Goal: Task Accomplishment & Management: Use online tool/utility

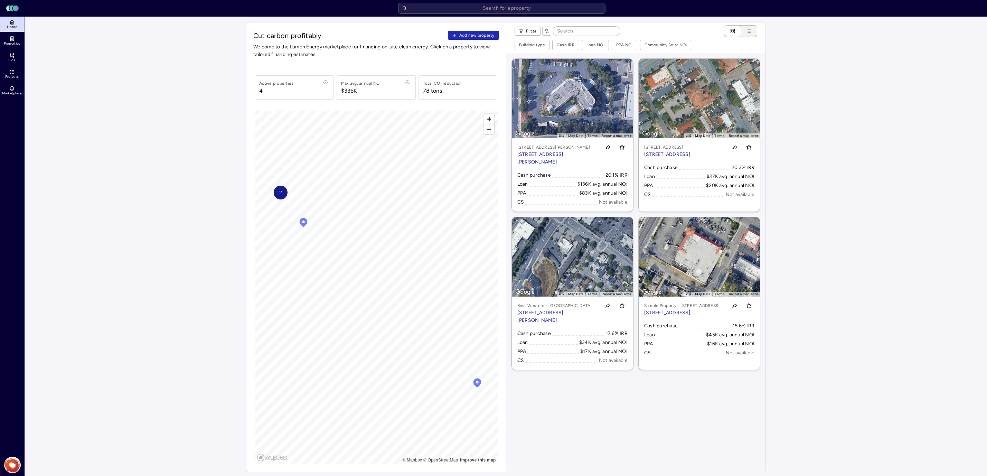
click at [15, 38] on link "Properties" at bounding box center [12, 40] width 25 height 15
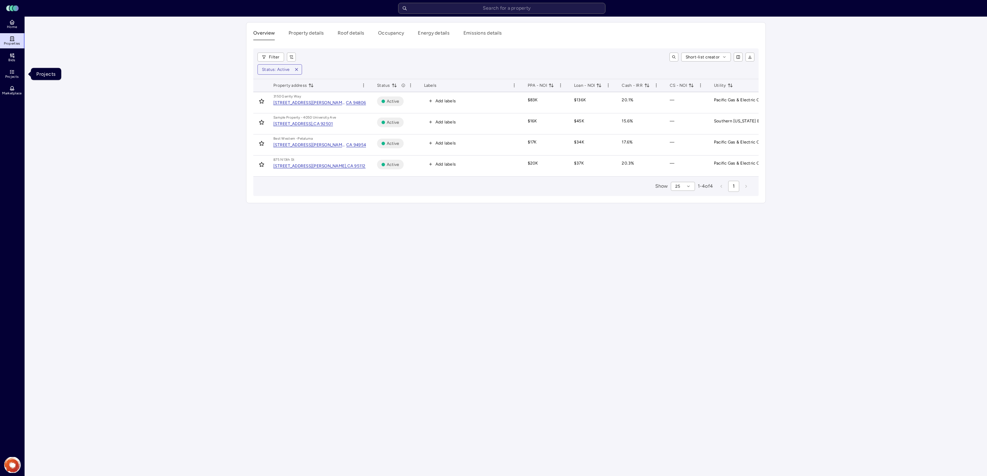
click at [12, 74] on icon at bounding box center [12, 72] width 6 height 6
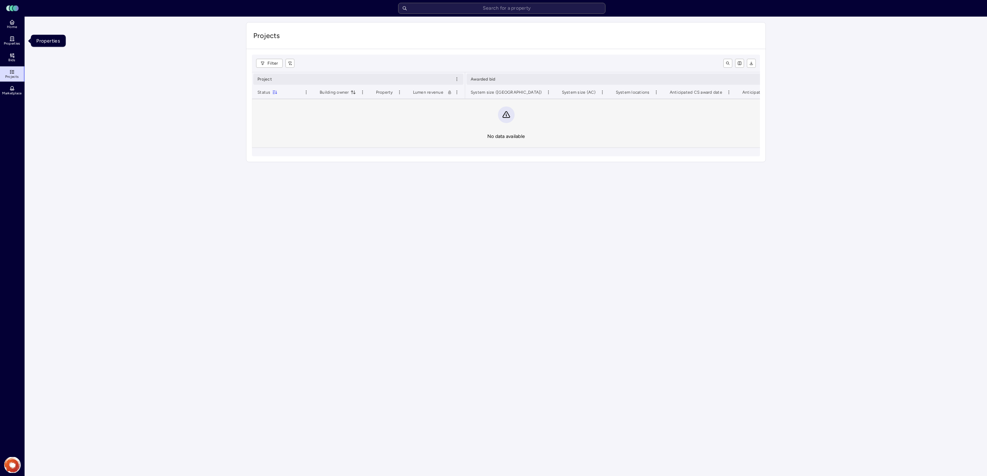
click at [11, 39] on icon at bounding box center [12, 39] width 6 height 6
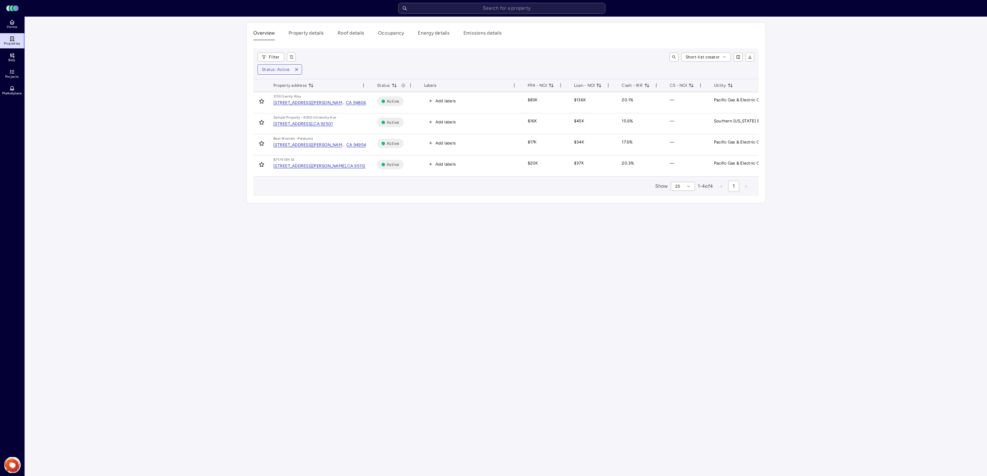
click at [303, 32] on button "Property details" at bounding box center [306, 34] width 35 height 11
click at [263, 33] on button "Overview" at bounding box center [263, 34] width 21 height 11
click at [494, 10] on input "text" at bounding box center [501, 8] width 207 height 11
click at [12, 22] on icon at bounding box center [11, 23] width 1 height 2
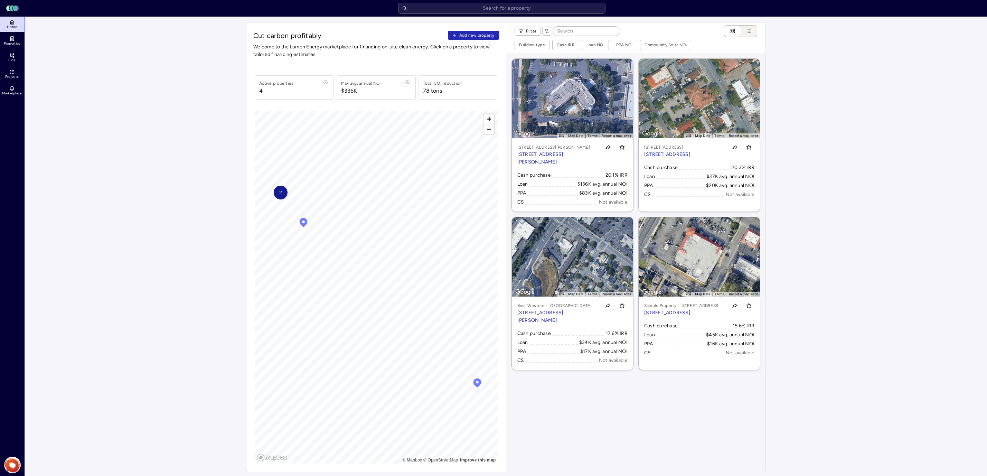
click at [474, 34] on span "Add new property" at bounding box center [476, 35] width 35 height 7
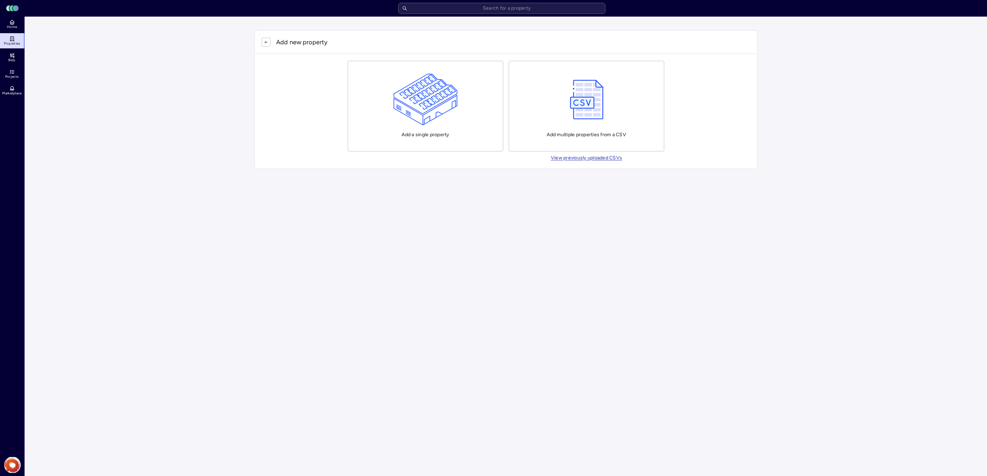
click at [620, 110] on div "Add multiple properties from a CSV" at bounding box center [587, 106] width 80 height 65
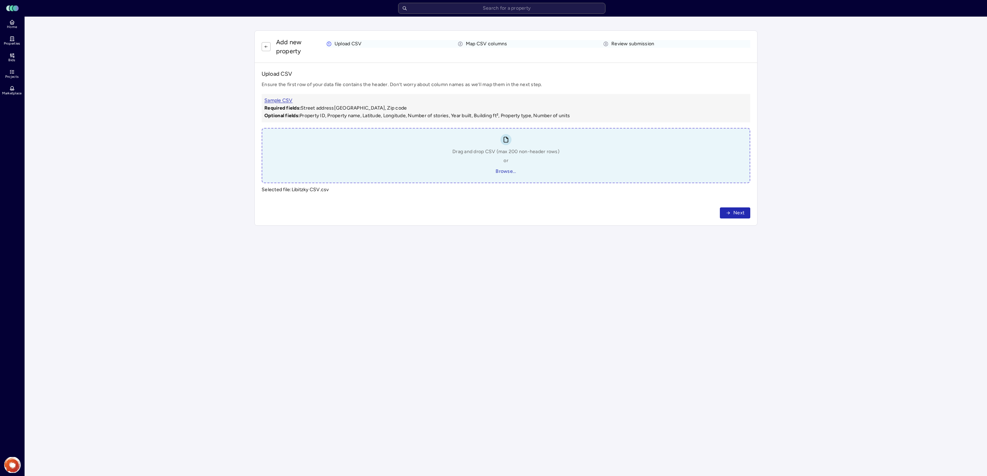
click at [738, 213] on span "Next" at bounding box center [739, 213] width 11 height 8
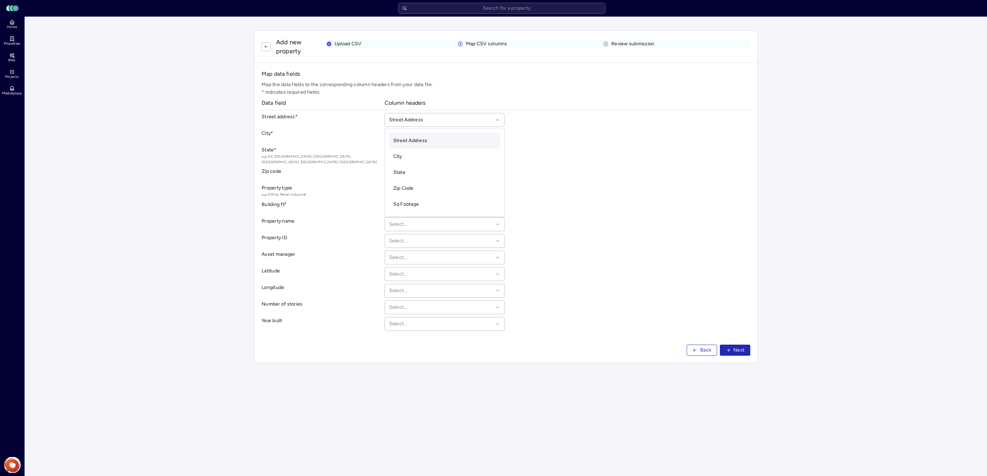
click at [463, 119] on div at bounding box center [441, 120] width 105 height 8
click at [464, 119] on div at bounding box center [441, 120] width 105 height 8
click at [456, 187] on div at bounding box center [441, 191] width 105 height 8
click at [739, 346] on span "Next" at bounding box center [739, 350] width 11 height 8
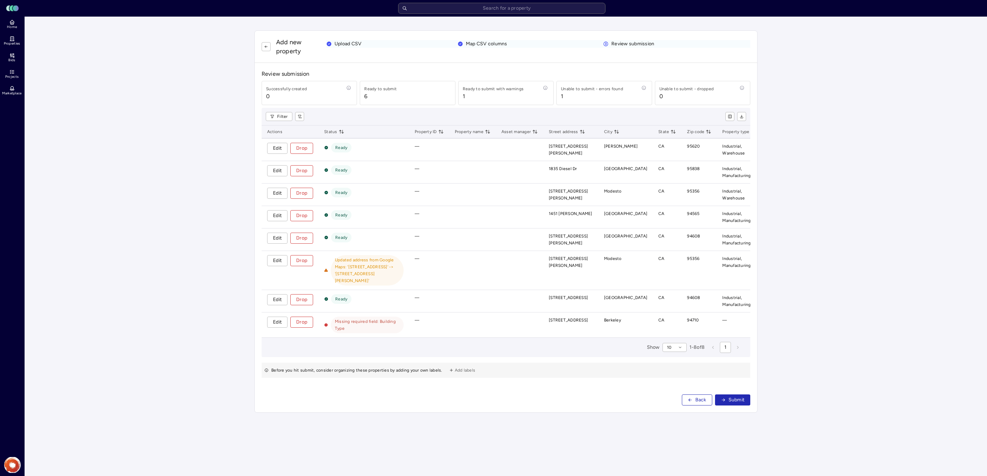
click at [729, 312] on td "—" at bounding box center [740, 324] width 47 height 25
click at [733, 259] on td "Industrial, Manufacturing" at bounding box center [740, 270] width 47 height 39
drag, startPoint x: 729, startPoint y: 316, endPoint x: 479, endPoint y: 300, distance: 250.4
click at [729, 316] on td "—" at bounding box center [740, 324] width 47 height 25
click at [280, 259] on span "Edit" at bounding box center [277, 261] width 9 height 8
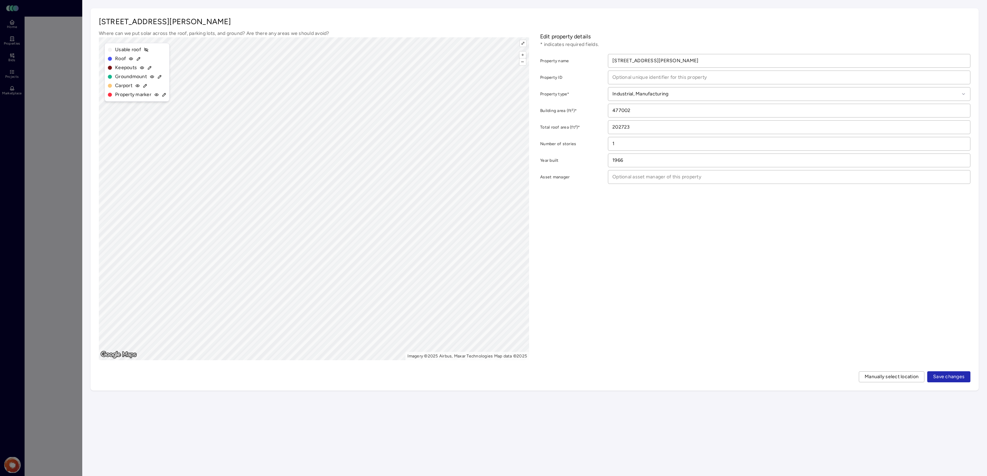
click at [939, 373] on span "Save changes" at bounding box center [948, 377] width 31 height 8
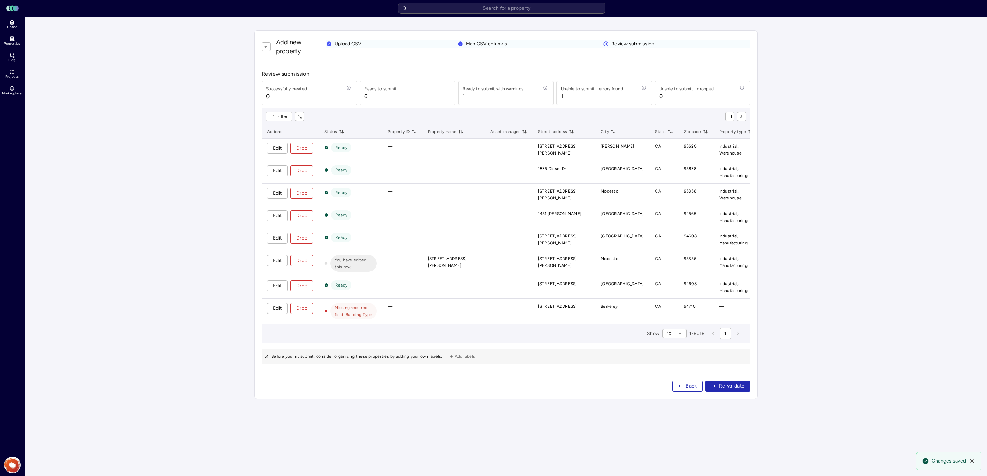
click at [473, 147] on td at bounding box center [453, 150] width 63 height 22
click at [474, 252] on td "[STREET_ADDRESS][PERSON_NAME]" at bounding box center [453, 263] width 63 height 25
click at [281, 147] on span "Edit" at bounding box center [277, 148] width 9 height 8
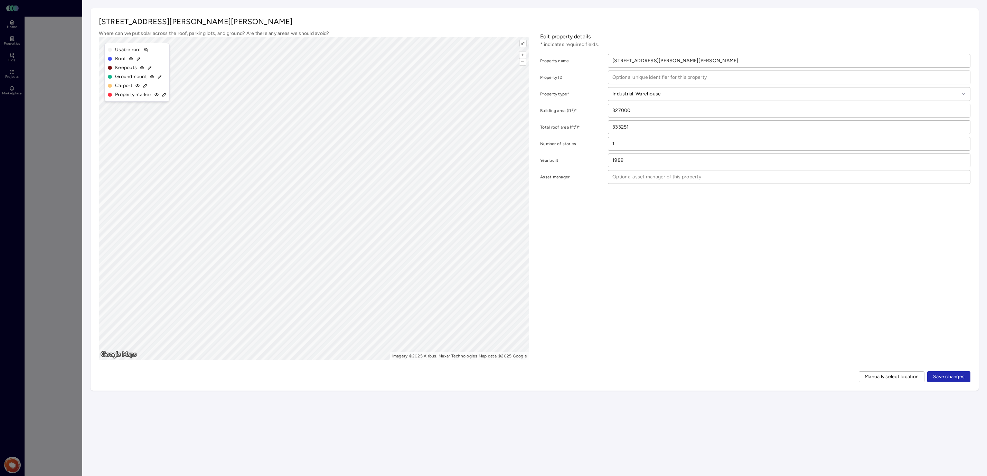
click at [957, 378] on span "Save changes" at bounding box center [948, 377] width 31 height 8
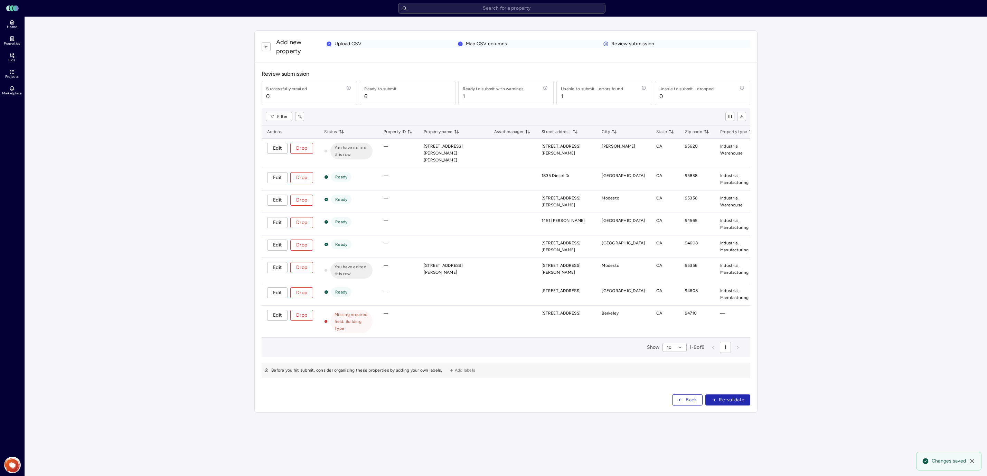
click at [281, 174] on span "Edit" at bounding box center [277, 178] width 9 height 8
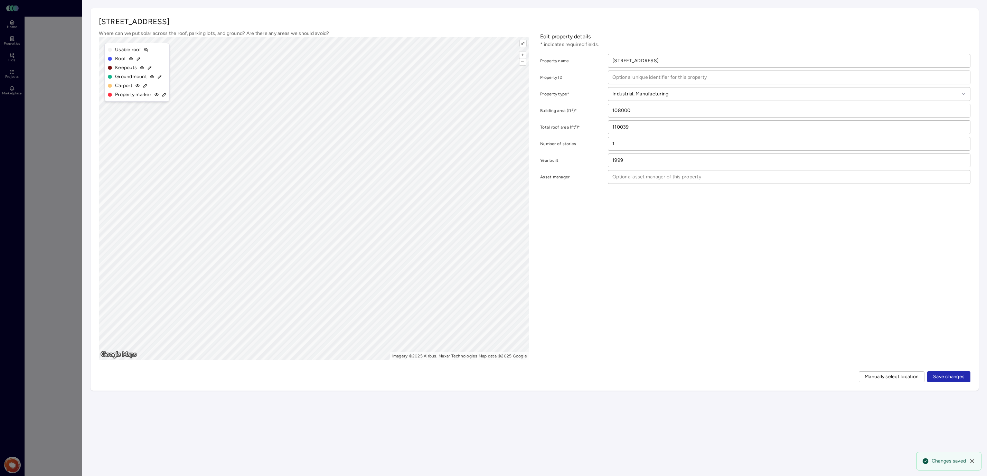
click at [944, 376] on span "Save changes" at bounding box center [948, 377] width 31 height 8
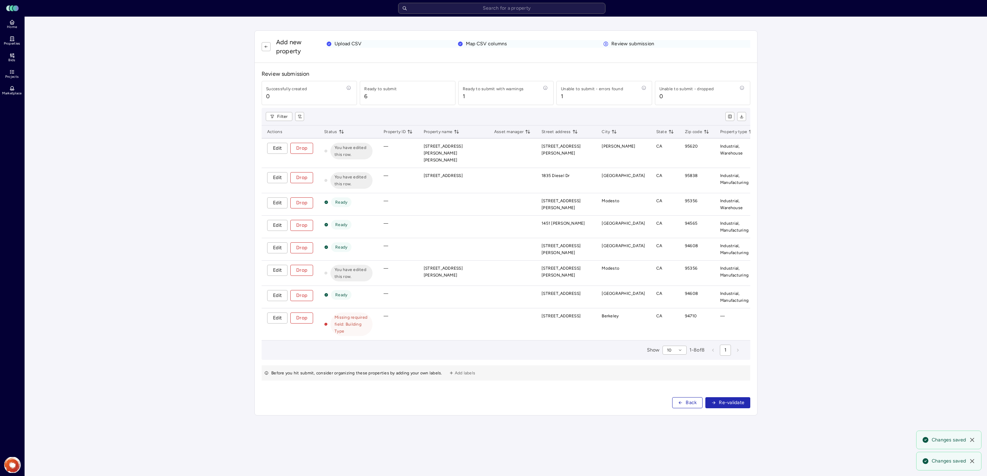
click at [280, 199] on span "Edit" at bounding box center [277, 203] width 9 height 8
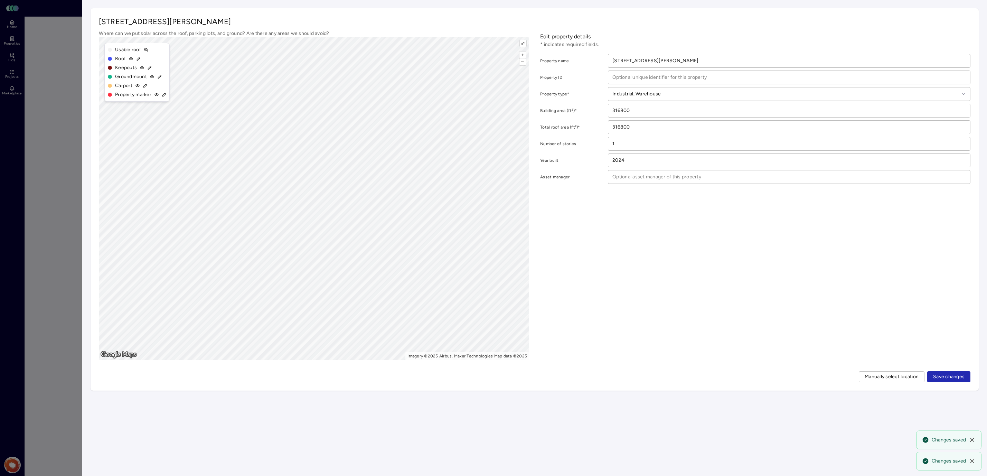
click at [952, 376] on span "Save changes" at bounding box center [948, 377] width 31 height 8
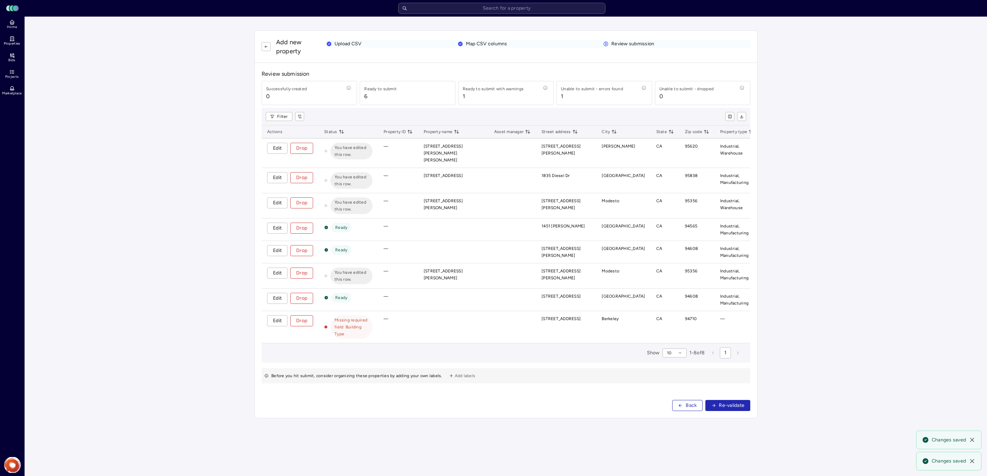
click at [273, 224] on span "Edit" at bounding box center [277, 228] width 9 height 8
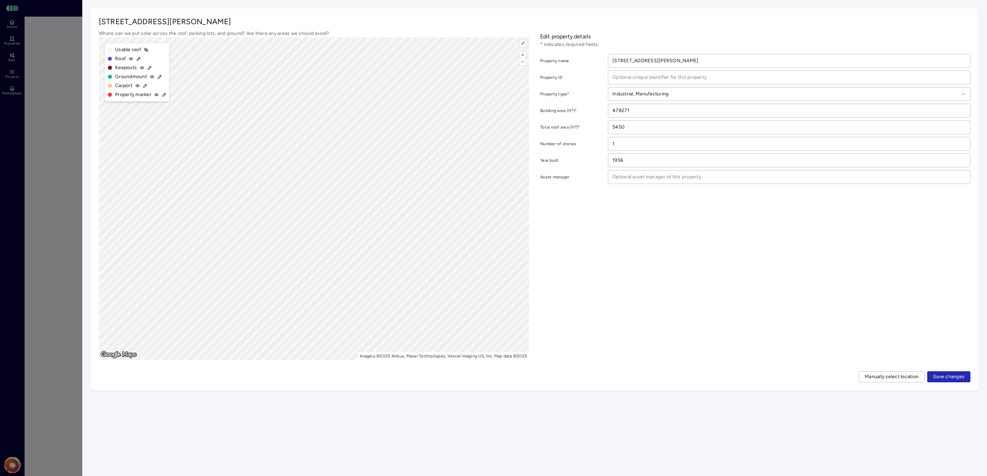
click at [951, 374] on span "Save changes" at bounding box center [948, 377] width 31 height 8
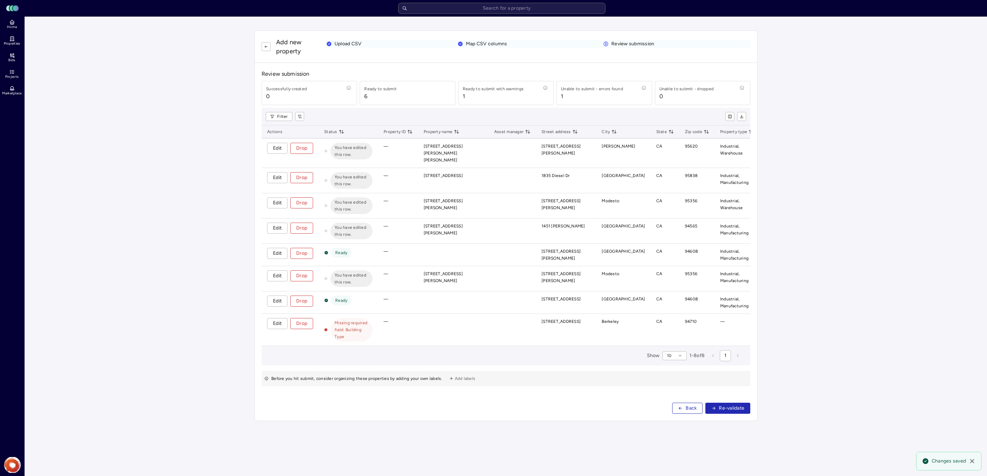
click at [277, 250] on span "Edit" at bounding box center [277, 254] width 9 height 8
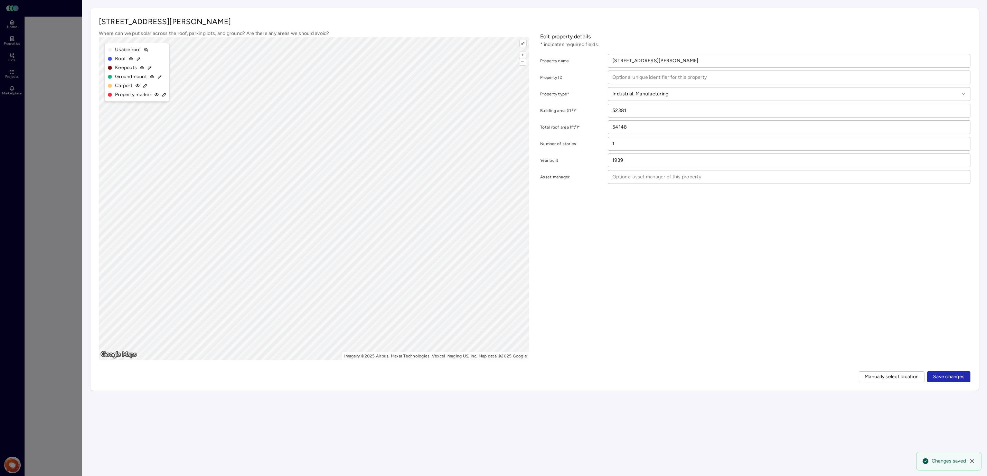
click at [947, 373] on span "Save changes" at bounding box center [948, 377] width 31 height 8
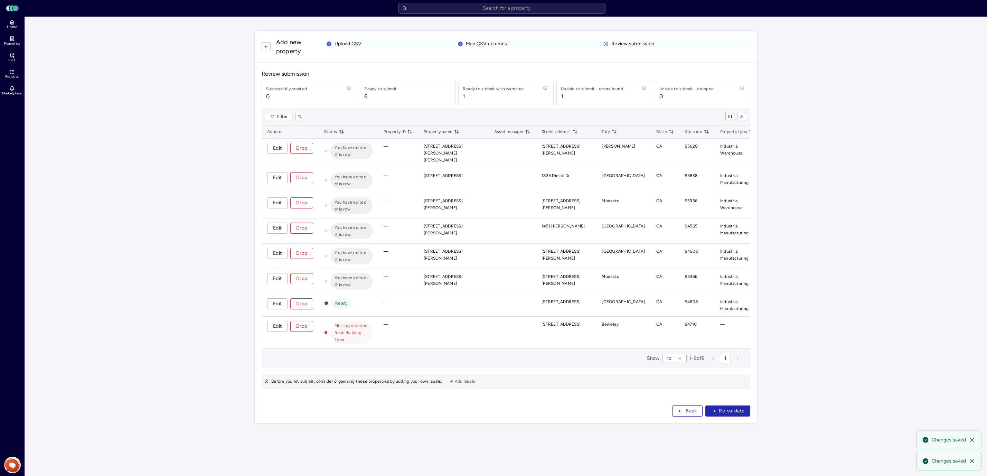
click at [280, 300] on span "Edit" at bounding box center [277, 304] width 9 height 8
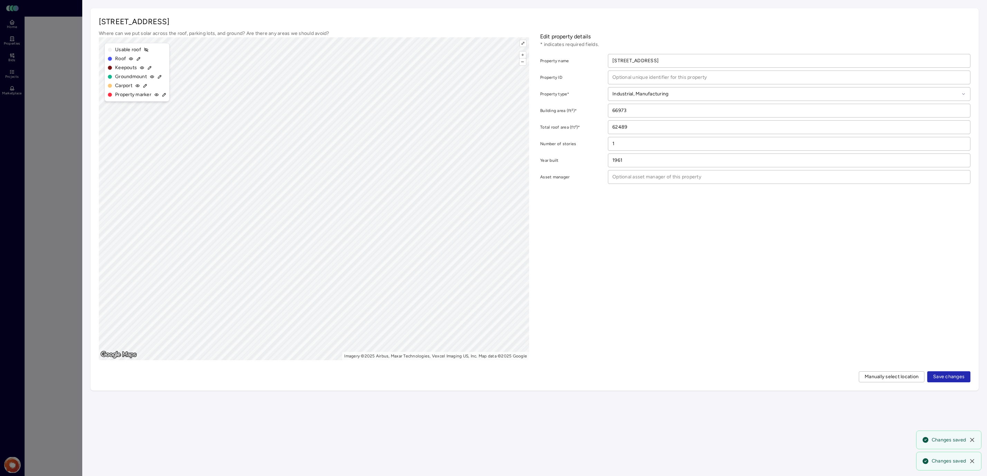
click at [950, 375] on span "Save changes" at bounding box center [948, 377] width 31 height 8
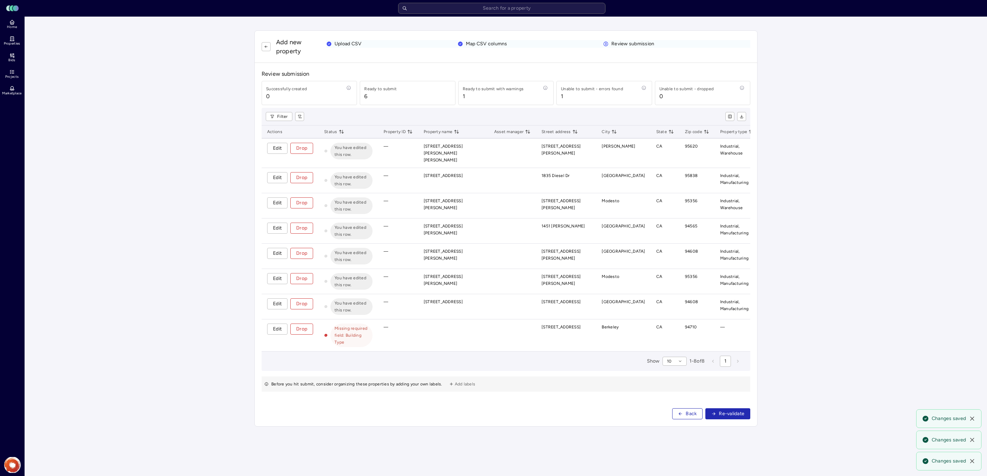
click at [278, 325] on span "Edit" at bounding box center [277, 329] width 9 height 8
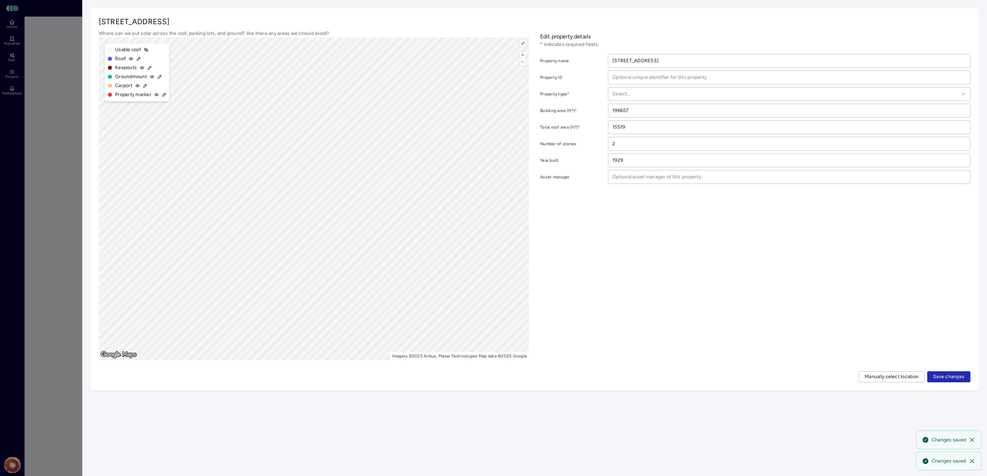
click at [630, 96] on div at bounding box center [786, 94] width 347 height 8
click at [664, 131] on span "Industrial, Manufacturing" at bounding box center [645, 131] width 56 height 6
click at [945, 374] on span "Save changes" at bounding box center [948, 377] width 31 height 8
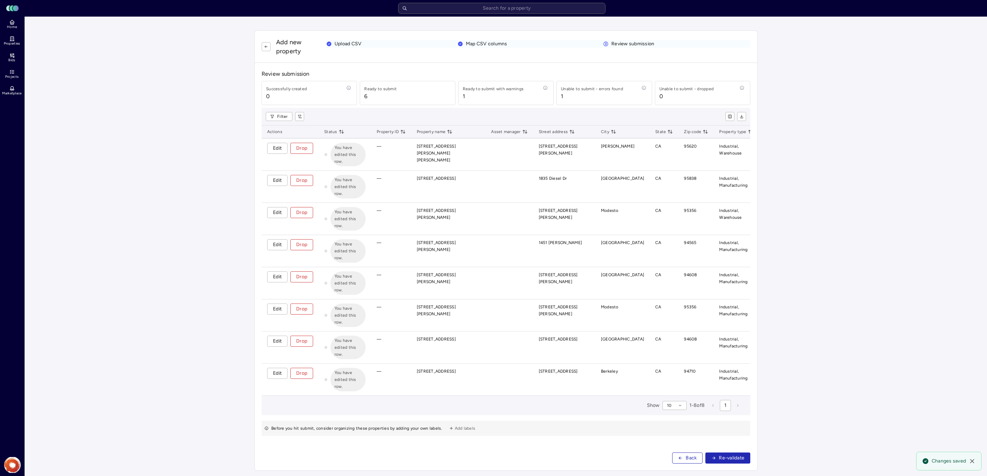
click at [730, 454] on span "Re-validate" at bounding box center [732, 458] width 26 height 8
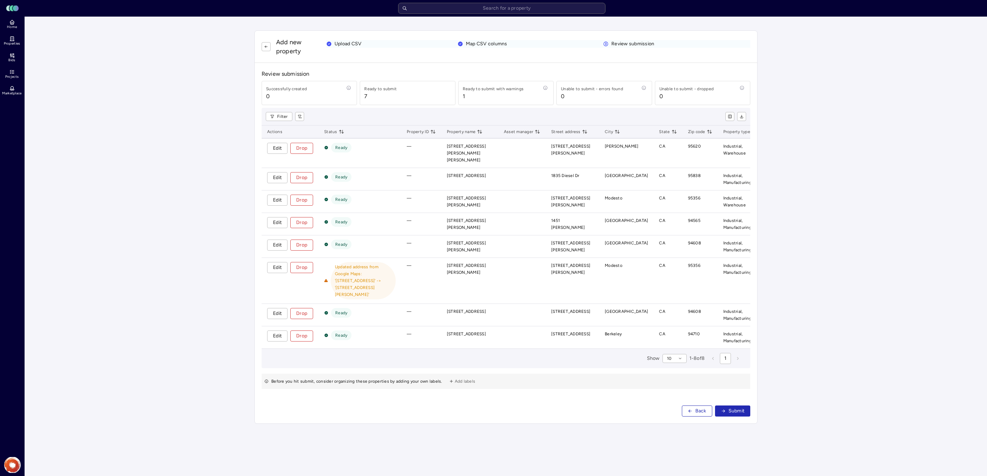
click at [281, 264] on span "Edit" at bounding box center [277, 268] width 9 height 8
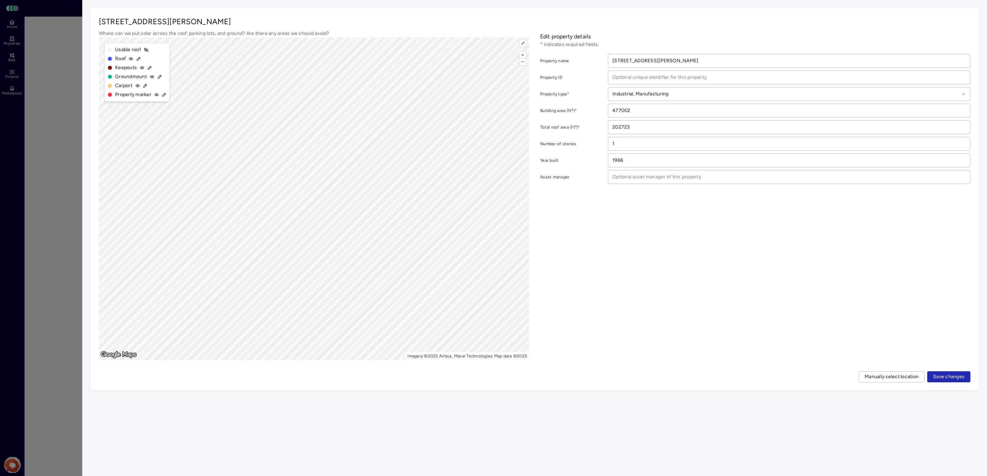
click at [653, 62] on input "[STREET_ADDRESS][PERSON_NAME]" at bounding box center [789, 60] width 362 height 13
drag, startPoint x: 708, startPoint y: 62, endPoint x: 596, endPoint y: 62, distance: 111.3
click at [596, 62] on div "Property name [STREET_ADDRESS][PERSON_NAME]" at bounding box center [755, 61] width 430 height 14
click at [160, 21] on p "[STREET_ADDRESS][PERSON_NAME]" at bounding box center [535, 22] width 872 height 10
click at [944, 379] on span "Save changes" at bounding box center [948, 377] width 31 height 8
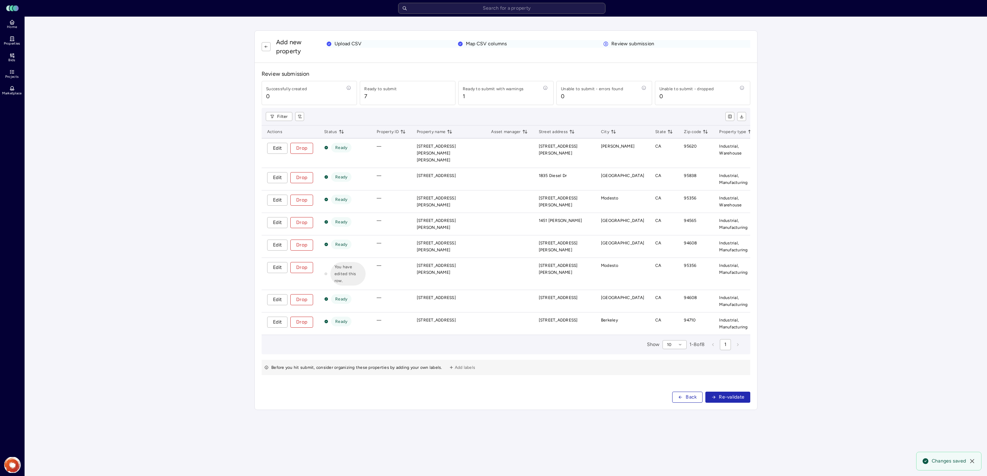
click at [739, 393] on span "Re-validate" at bounding box center [732, 397] width 26 height 8
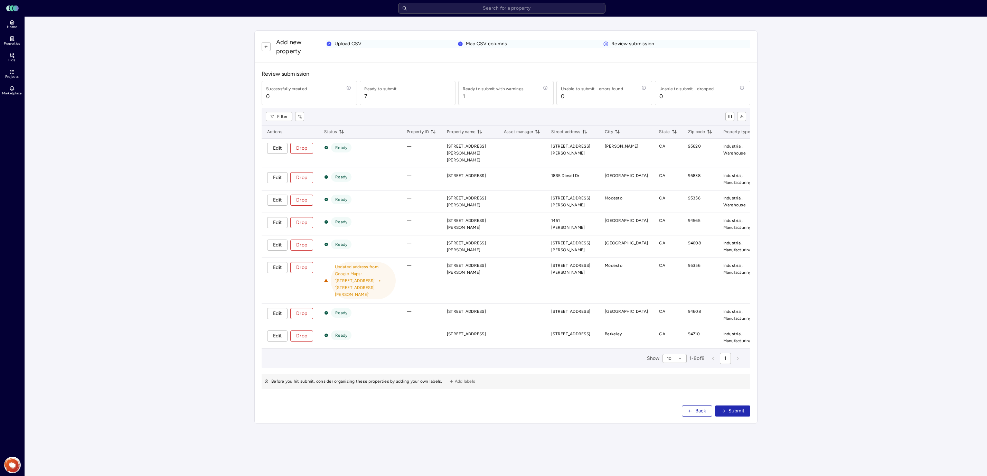
click at [336, 263] on li "Updated address from Google Maps: '[STREET_ADDRESS]' -> '[STREET_ADDRESS][PERSO…" at bounding box center [363, 280] width 57 height 35
click at [744, 407] on span "Submit" at bounding box center [737, 411] width 16 height 8
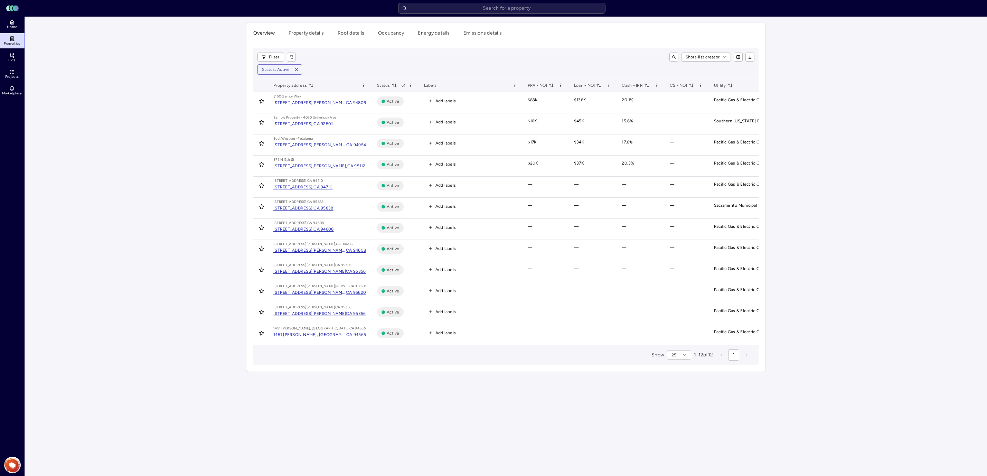
click at [393, 166] on span "Active" at bounding box center [393, 164] width 13 height 7
click at [397, 163] on span "Active" at bounding box center [393, 164] width 13 height 7
click at [381, 164] on icon at bounding box center [383, 164] width 4 height 4
click at [318, 166] on div "[STREET_ADDRESS][PERSON_NAME]," at bounding box center [310, 165] width 74 height 7
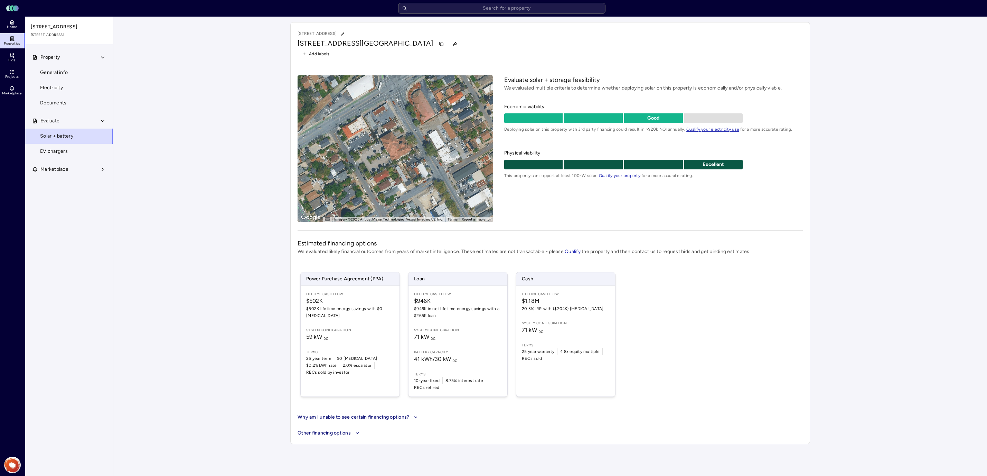
click at [58, 56] on span "Property" at bounding box center [49, 58] width 19 height 8
click at [65, 62] on button "Property" at bounding box center [69, 57] width 88 height 15
click at [62, 73] on span "General info" at bounding box center [54, 73] width 28 height 8
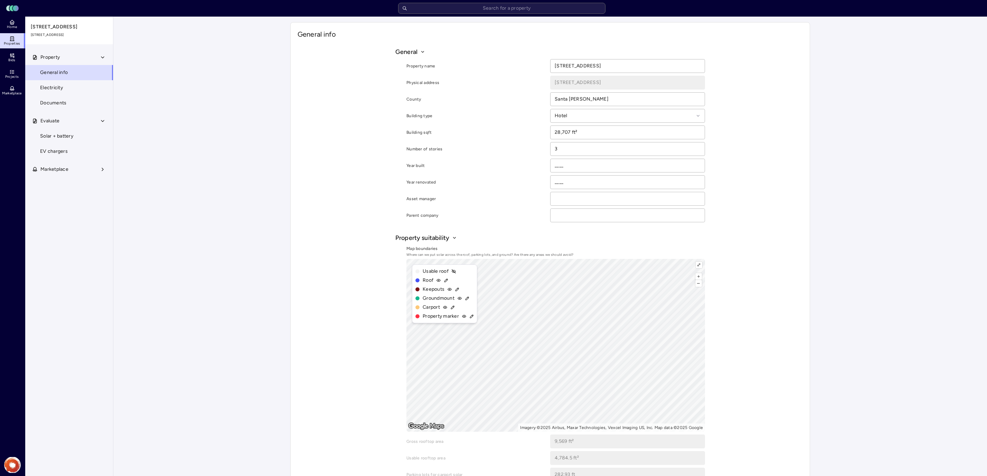
scroll to position [68, 0]
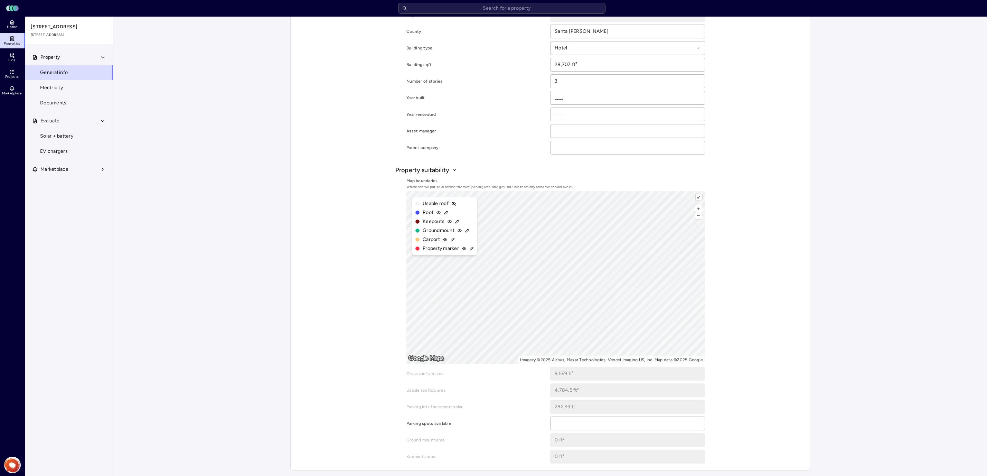
click at [10, 22] on icon at bounding box center [11, 23] width 3 height 2
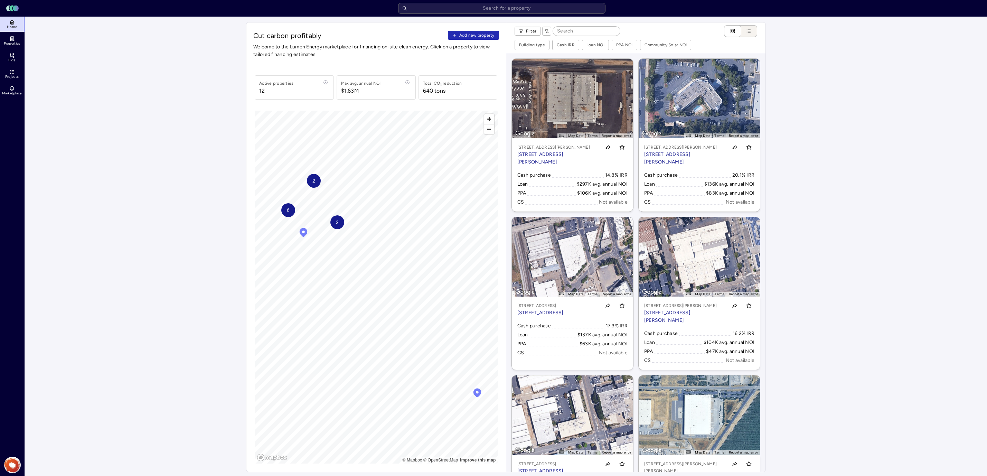
click at [12, 43] on span "Properties" at bounding box center [12, 43] width 17 height 4
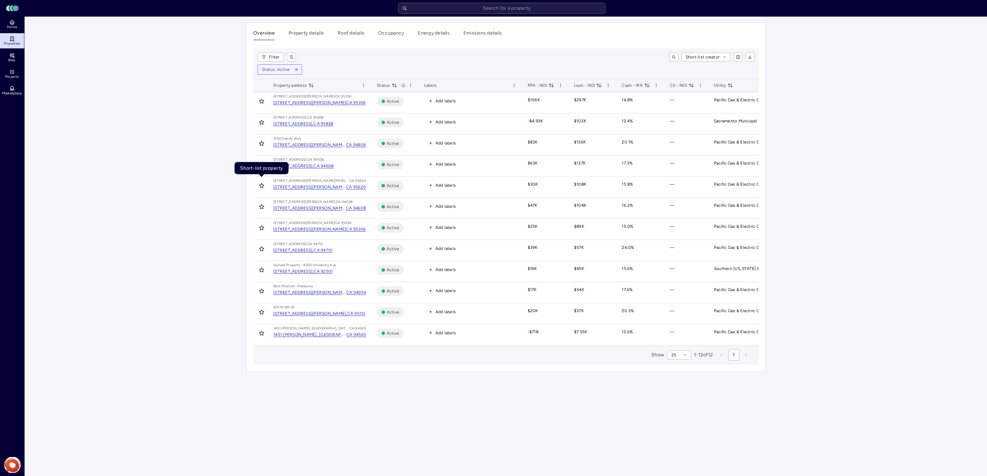
click at [259, 186] on icon "Toggle favorite" at bounding box center [262, 186] width 6 height 6
click at [261, 206] on icon "Toggle favorite" at bounding box center [262, 207] width 6 height 6
click at [260, 225] on icon "Toggle favorite" at bounding box center [262, 228] width 6 height 6
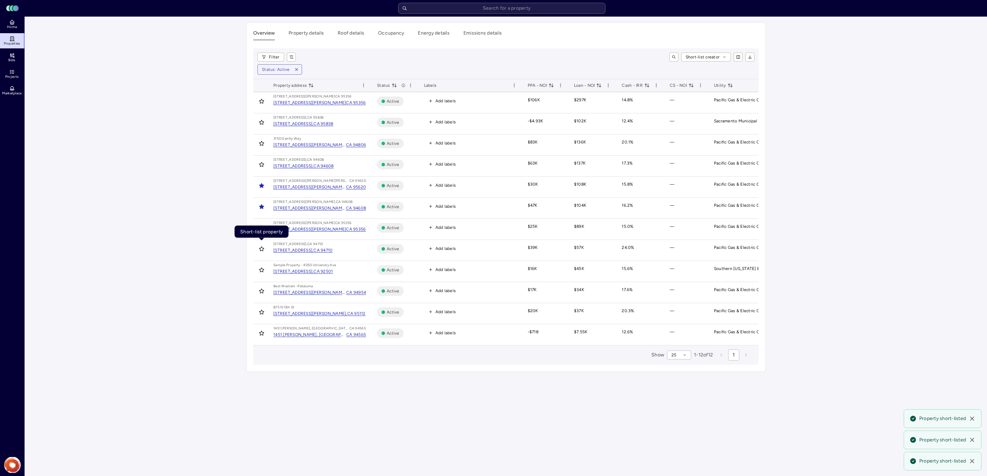
click at [258, 251] on button "Toggle favorite" at bounding box center [261, 248] width 11 height 11
click at [262, 267] on icon "Toggle favorite" at bounding box center [262, 270] width 6 height 6
drag, startPoint x: 263, startPoint y: 291, endPoint x: 260, endPoint y: 310, distance: 18.6
click at [263, 294] on button "Toggle favorite" at bounding box center [261, 291] width 11 height 11
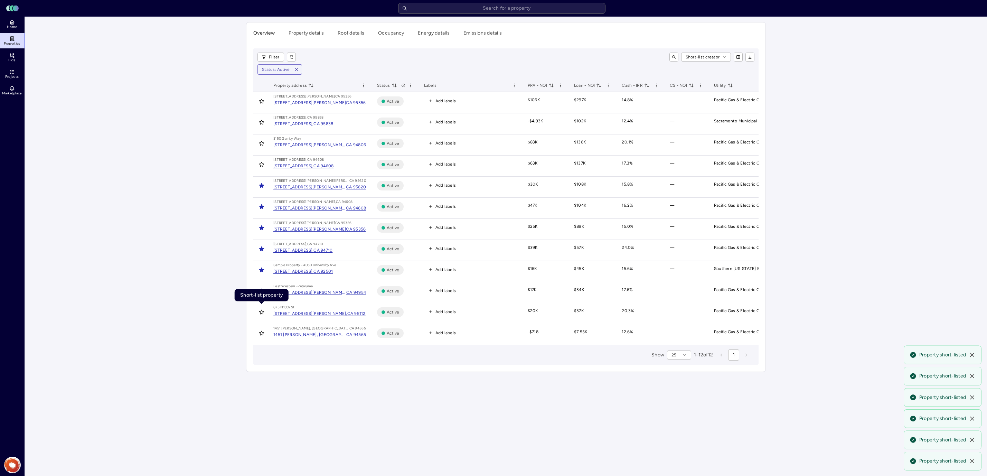
click at [260, 311] on icon "Toggle favorite" at bounding box center [261, 312] width 4 height 4
click at [259, 341] on td at bounding box center [260, 334] width 15 height 21
click at [259, 337] on button "Toggle favorite" at bounding box center [261, 333] width 11 height 11
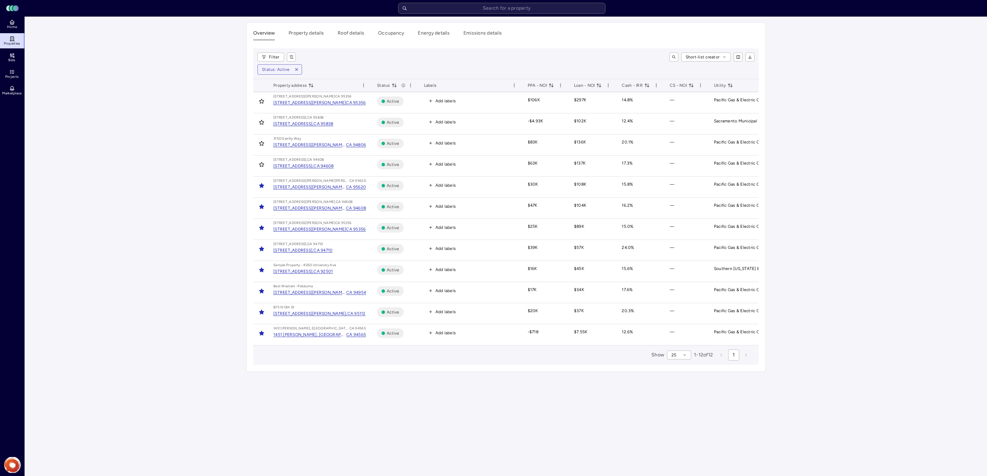
click at [390, 186] on span "Active" at bounding box center [393, 185] width 13 height 7
click at [346, 185] on div "CA 95620" at bounding box center [356, 187] width 20 height 7
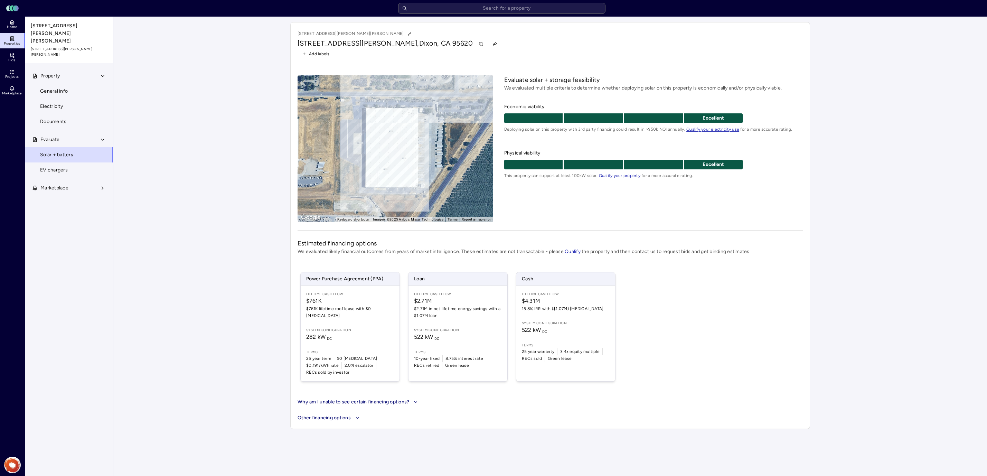
click at [566, 306] on span "15.8% IRR with ($1.07M) [MEDICAL_DATA]" at bounding box center [566, 308] width 88 height 7
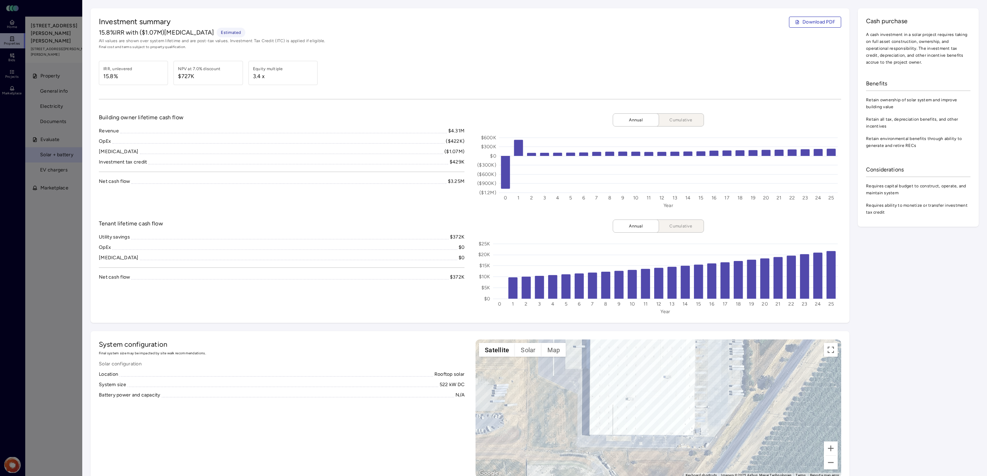
click at [59, 229] on div at bounding box center [493, 238] width 987 height 476
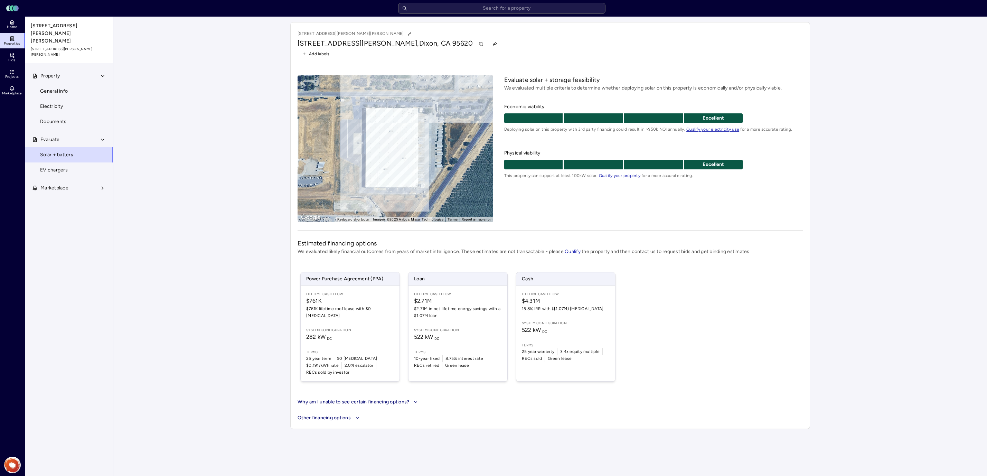
click at [544, 298] on span "$4.31M" at bounding box center [566, 301] width 88 height 8
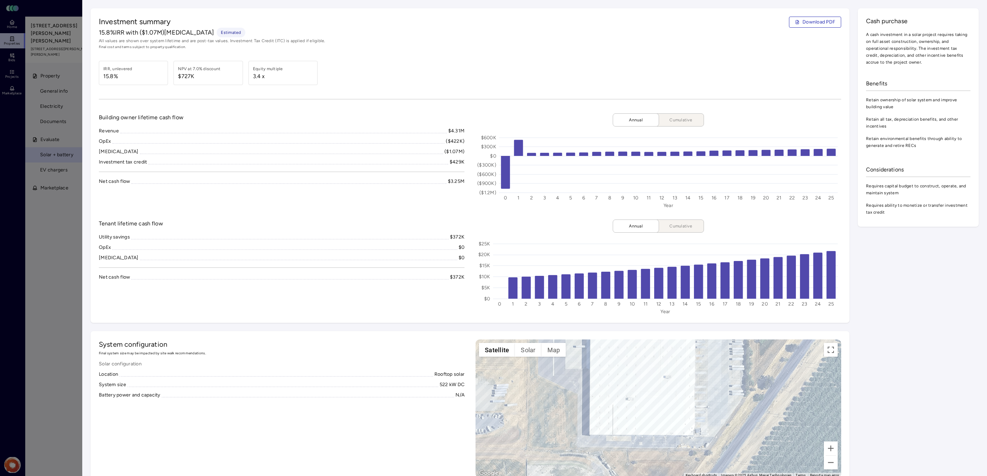
click at [62, 221] on div at bounding box center [493, 238] width 987 height 476
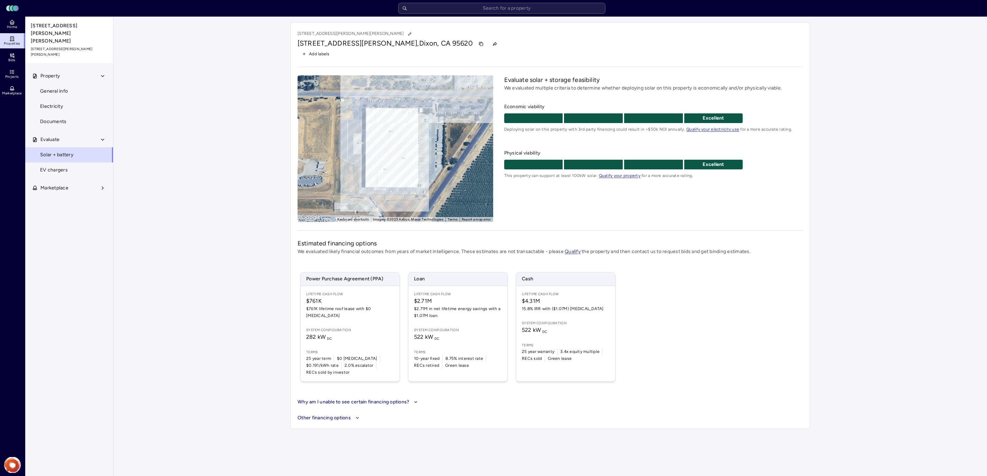
click at [67, 87] on span "General info" at bounding box center [54, 91] width 28 height 8
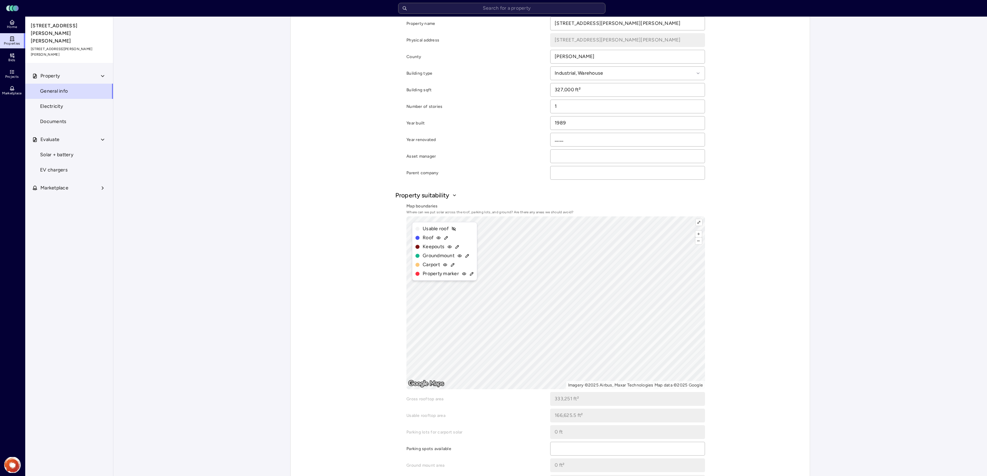
scroll to position [68, 0]
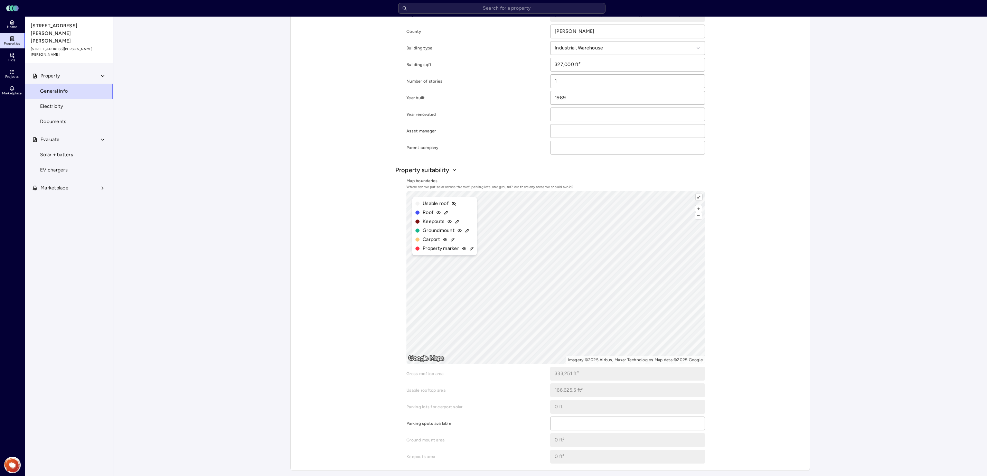
click at [56, 103] on span "Electricity" at bounding box center [51, 107] width 23 height 8
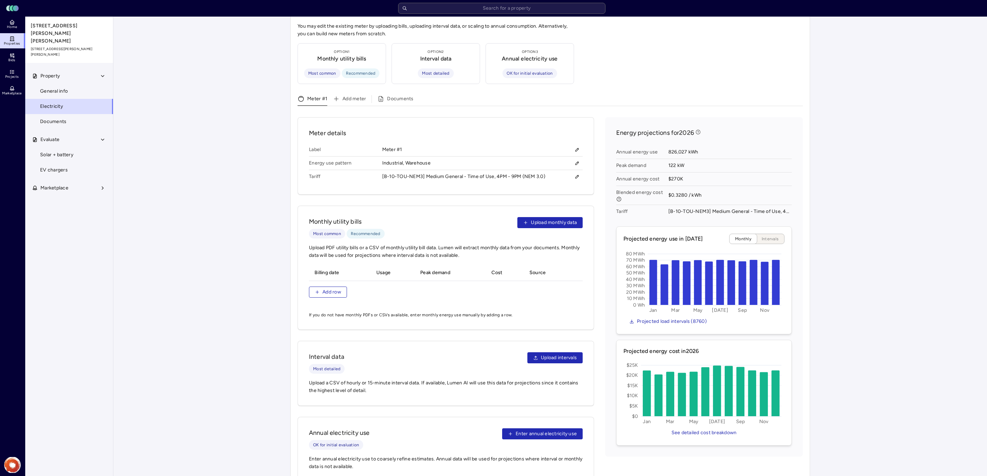
scroll to position [205, 0]
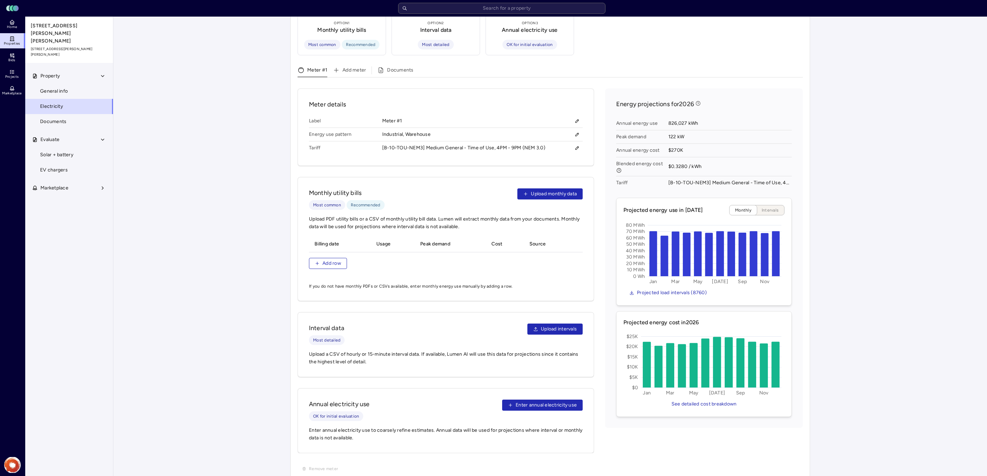
click at [67, 114] on link "Documents" at bounding box center [69, 121] width 88 height 15
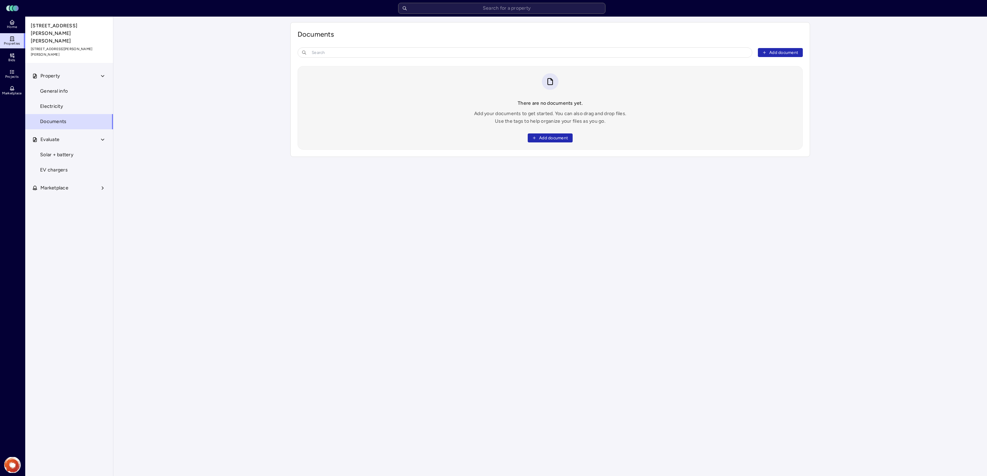
click at [44, 151] on span "Solar + battery" at bounding box center [56, 155] width 33 height 8
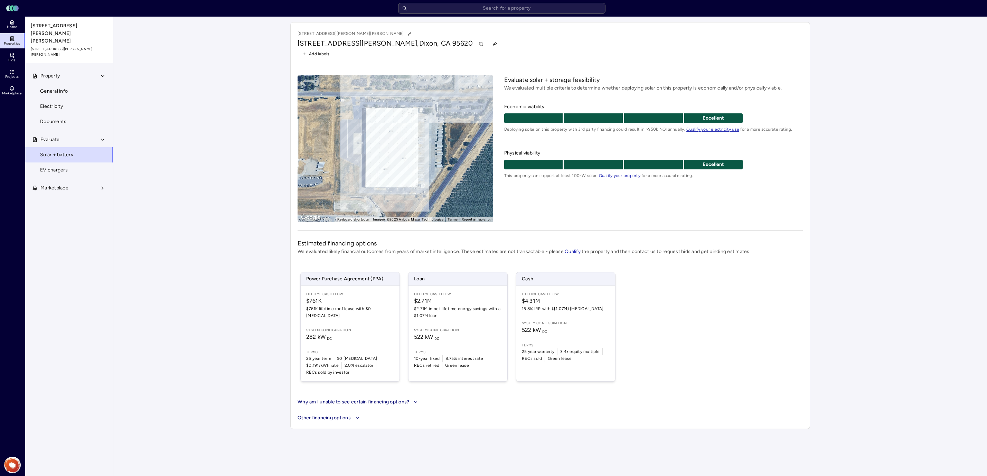
click at [60, 180] on button "Marketplace" at bounding box center [69, 187] width 88 height 15
click at [72, 68] on button "Property" at bounding box center [69, 75] width 88 height 15
click at [64, 69] on button "Property" at bounding box center [69, 75] width 88 height 15
click at [65, 87] on span "General info" at bounding box center [54, 91] width 28 height 8
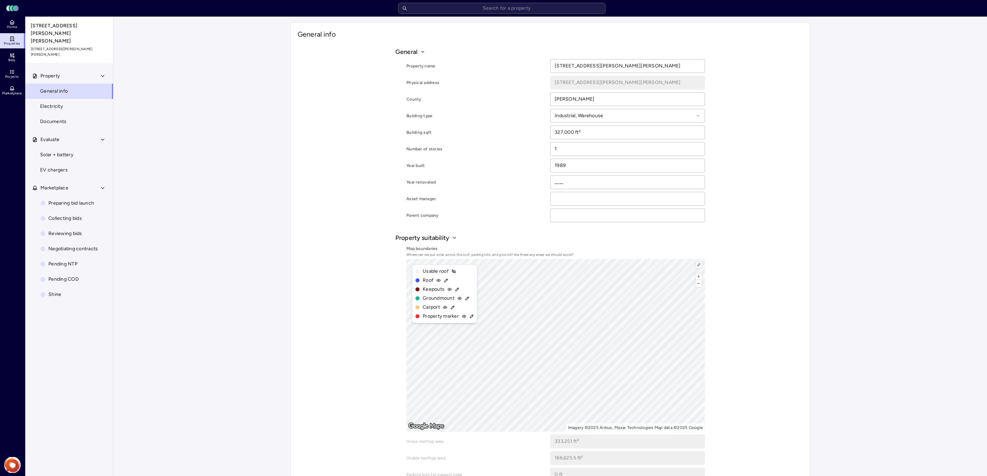
click at [60, 99] on link "Electricity" at bounding box center [69, 106] width 88 height 15
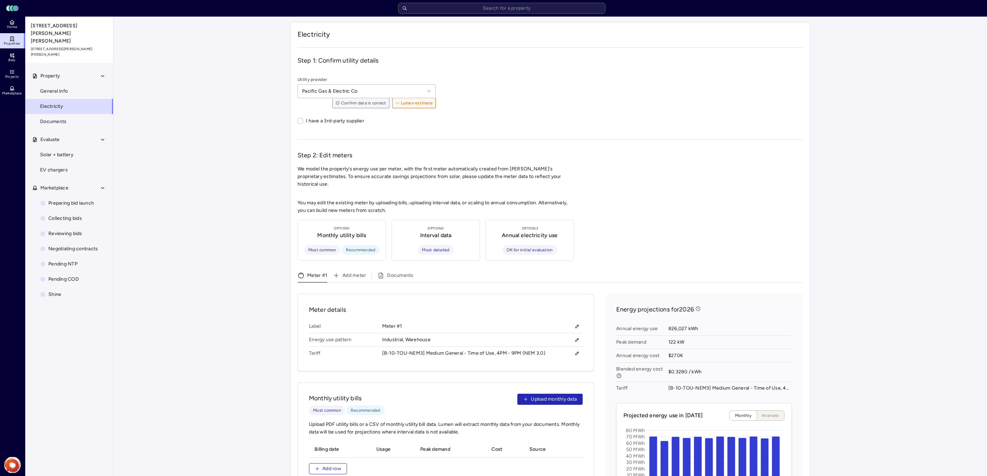
click at [74, 147] on link "Solar + battery" at bounding box center [69, 154] width 88 height 15
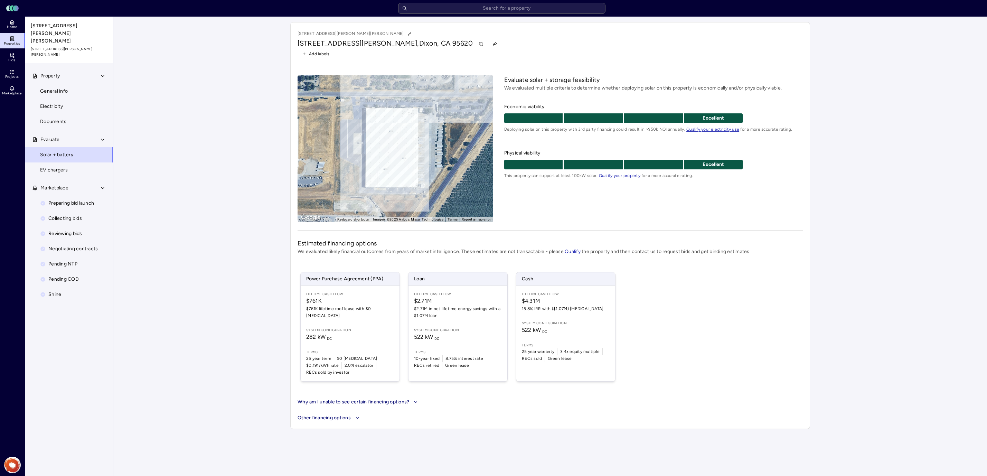
click at [566, 316] on div "Lifetime Cash Flow $4.31M 15.8% IRR with ($1.07M) [MEDICAL_DATA] System configu…" at bounding box center [565, 333] width 99 height 95
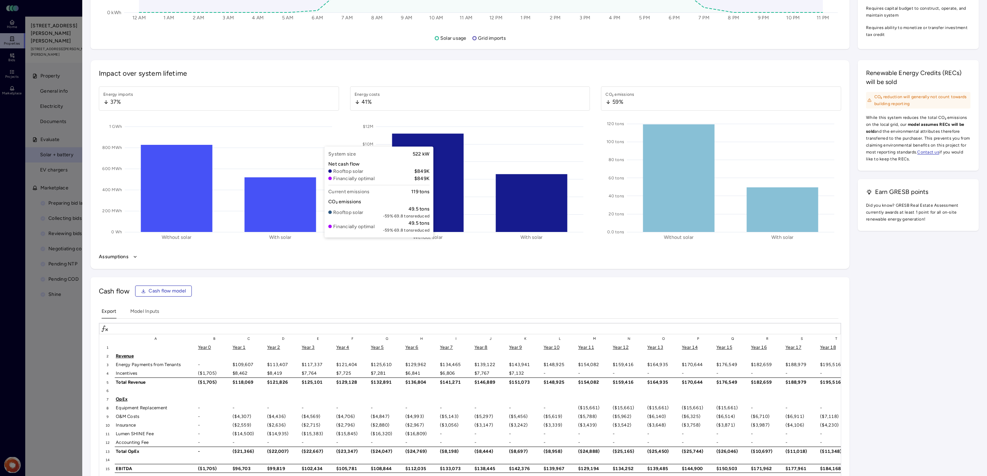
scroll to position [852, 0]
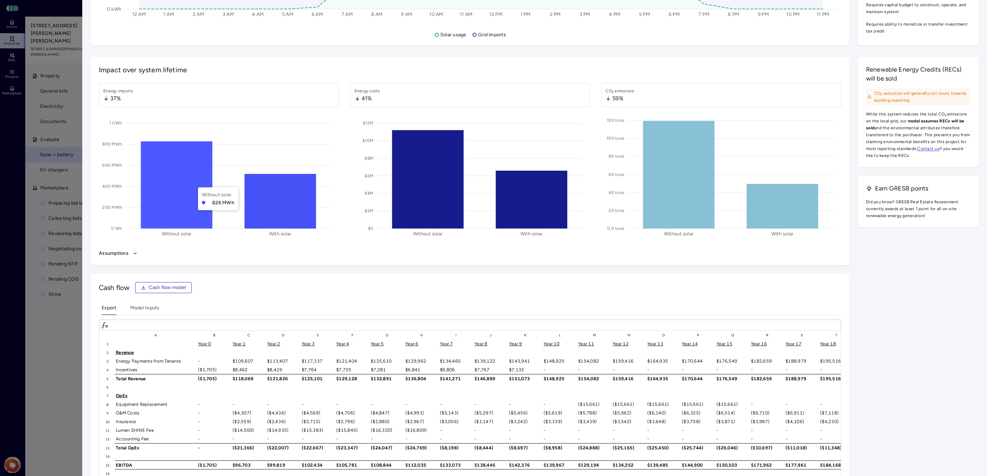
click at [351, 277] on div "Cash flow Cash flow model Export Model Inputs A B C D E F G H I J K L M N O P Q…" at bounding box center [470, 422] width 759 height 296
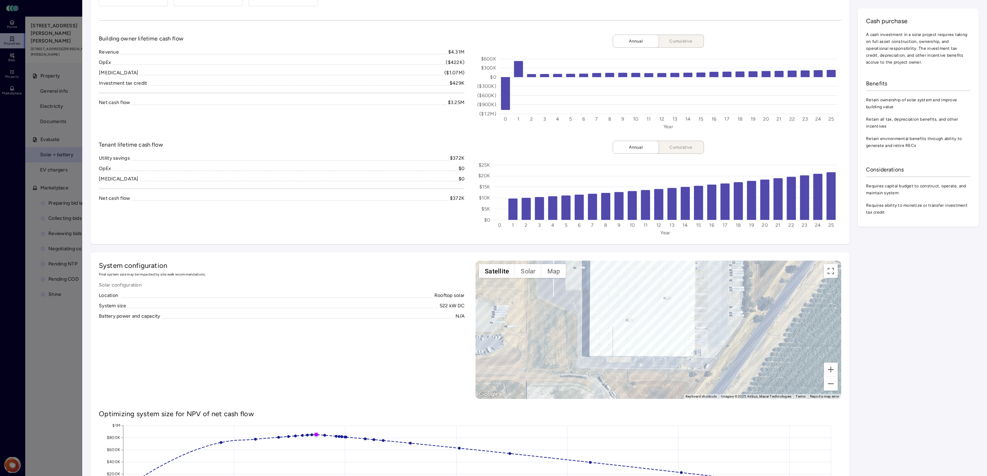
scroll to position [79, 0]
click at [529, 268] on button "Solar" at bounding box center [528, 271] width 26 height 14
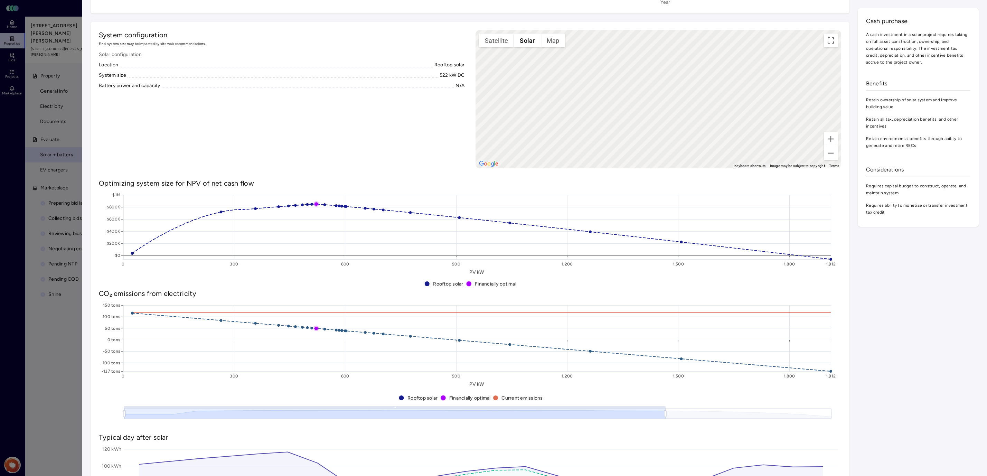
scroll to position [311, 0]
click at [326, 215] on icon "Optimizing system size for NPV of net cash flow CO₂ emissions from electricity …" at bounding box center [470, 299] width 743 height 242
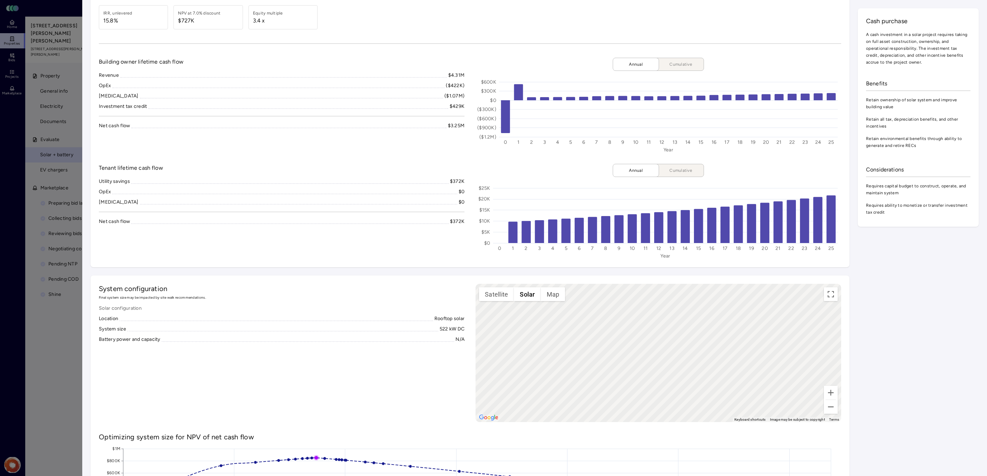
scroll to position [52, 0]
